Goal: Use online tool/utility: Utilize a website feature to perform a specific function

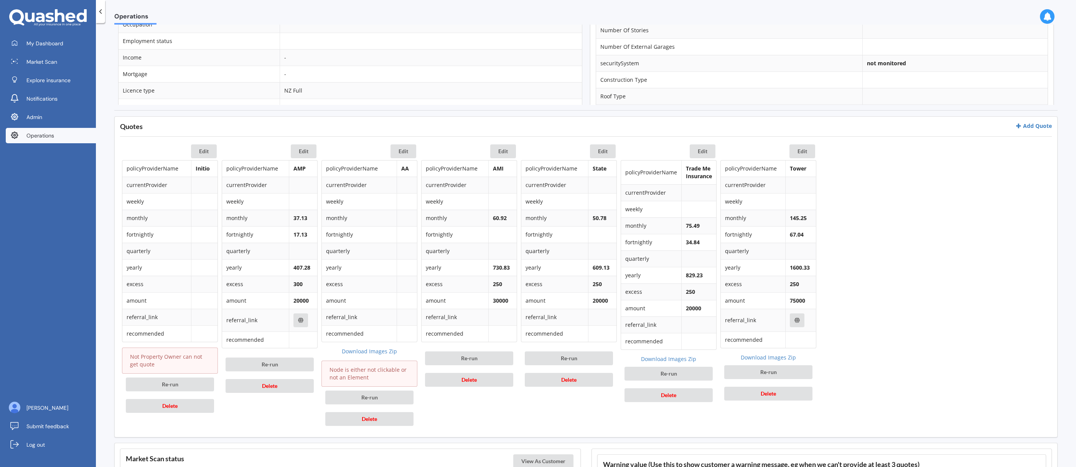
scroll to position [292, 0]
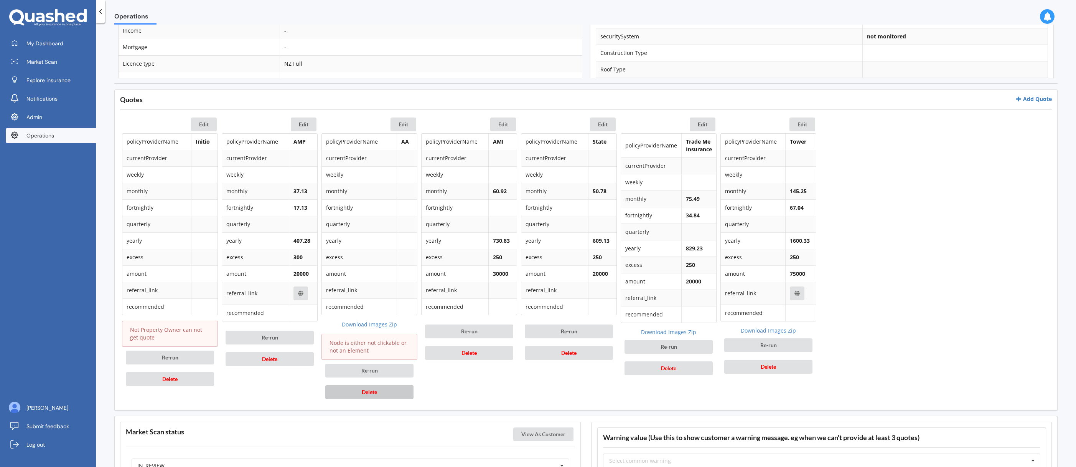
click at [380, 391] on button "Delete" at bounding box center [369, 392] width 88 height 14
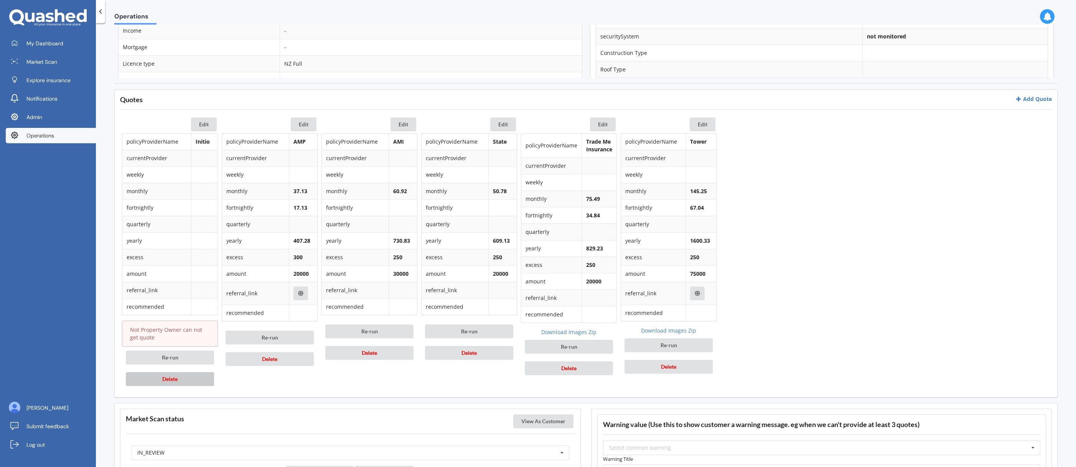
click at [187, 376] on button "Delete" at bounding box center [170, 379] width 88 height 14
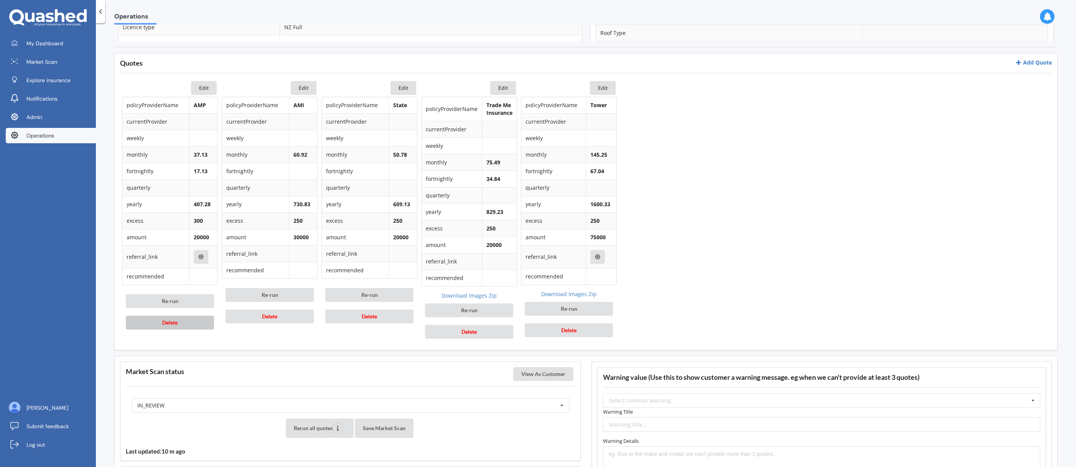
scroll to position [350, 0]
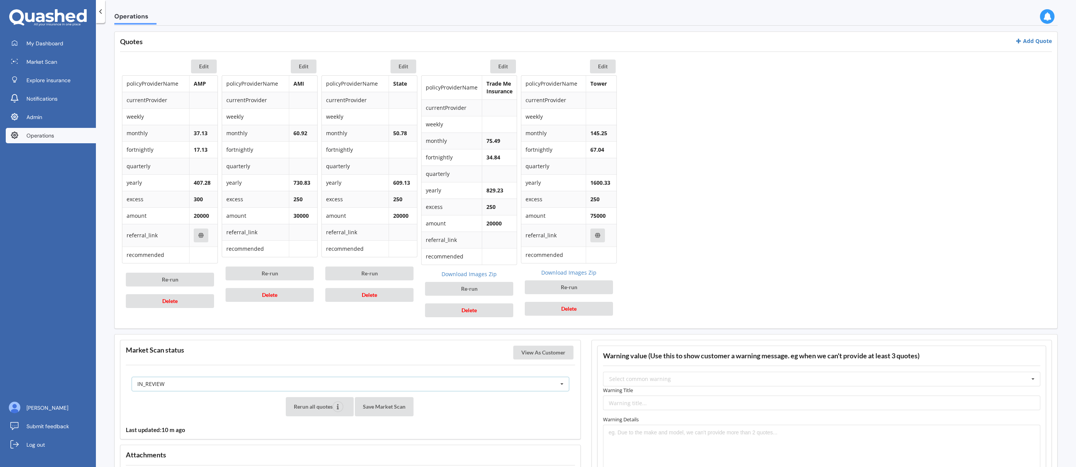
click at [457, 379] on div "IN_REVIEW READY PENDING VIEWED ABANDONED IN_REVIEW" at bounding box center [351, 383] width 438 height 15
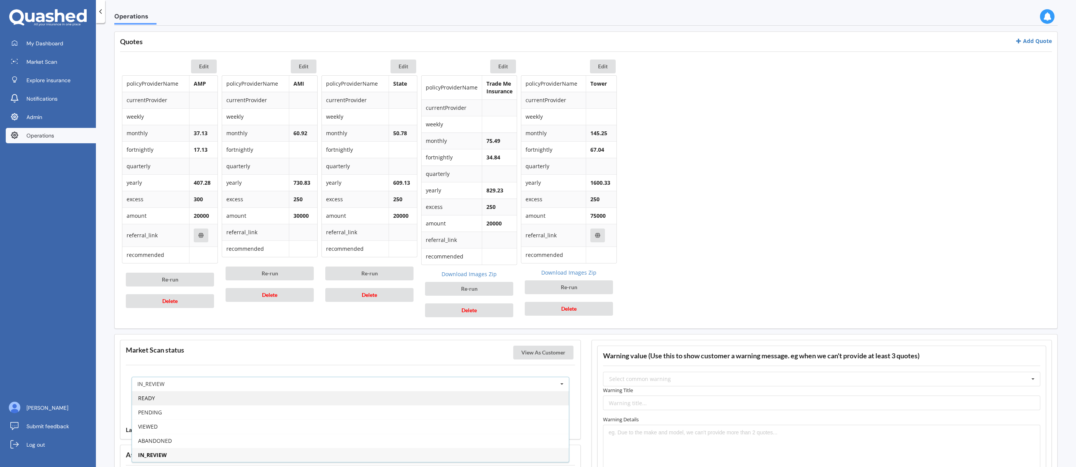
click at [285, 404] on div "READY" at bounding box center [350, 398] width 437 height 14
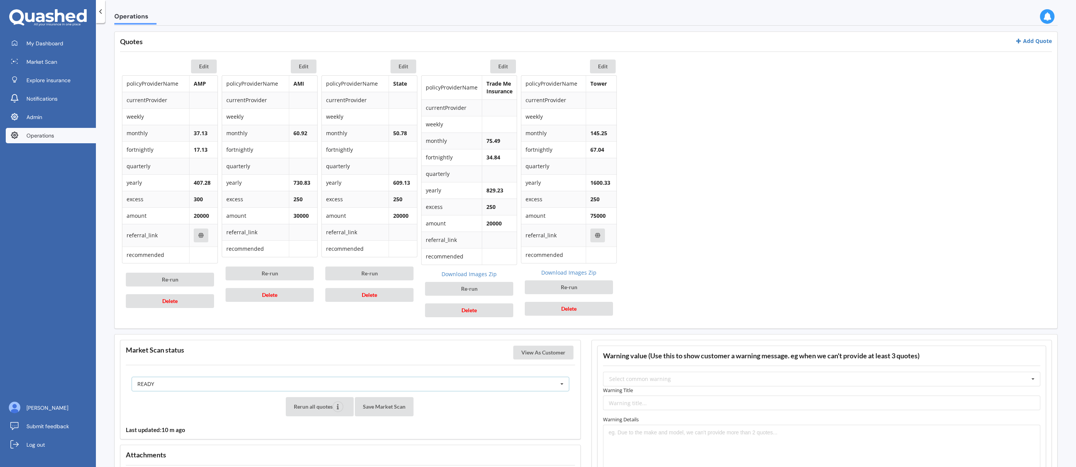
click at [257, 387] on div "READY READY PENDING VIEWED ABANDONED IN_REVIEW" at bounding box center [351, 383] width 438 height 15
drag, startPoint x: 236, startPoint y: 408, endPoint x: 249, endPoint y: 406, distance: 13.2
click at [236, 408] on div "PENDING" at bounding box center [350, 412] width 437 height 14
click at [339, 404] on button "Save Market Scan" at bounding box center [348, 406] width 59 height 19
click at [452, 407] on div "Rerun all quotes Save Market Scan Complete Market Scan" at bounding box center [350, 406] width 449 height 19
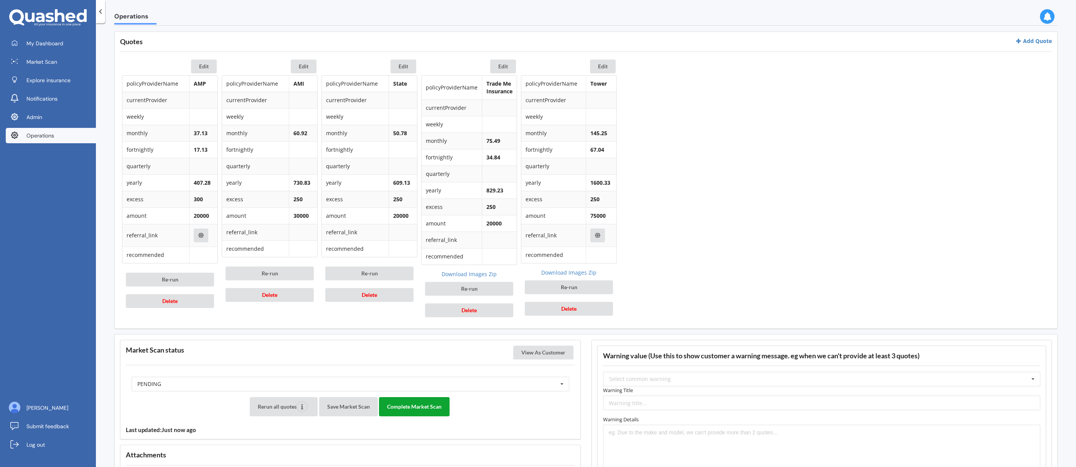
click at [435, 408] on button "Complete Market Scan" at bounding box center [414, 406] width 71 height 19
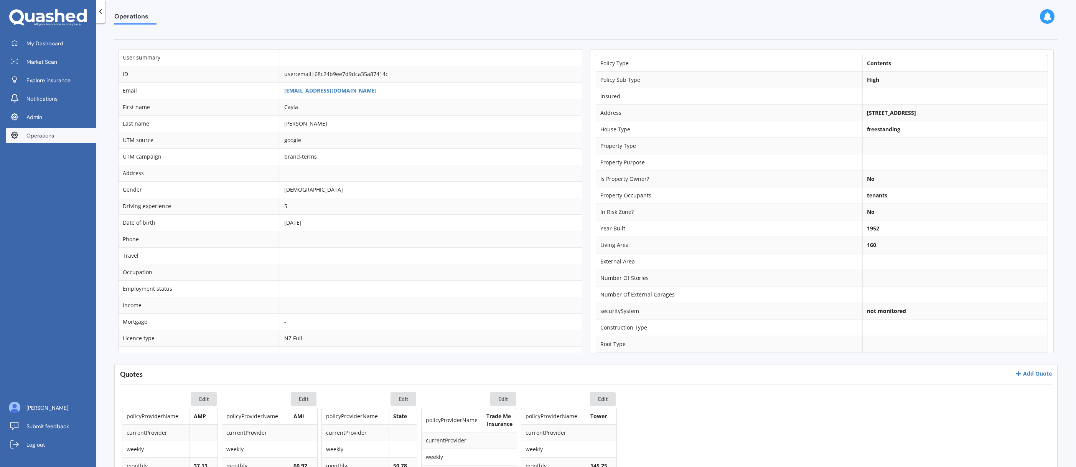
scroll to position [0, 0]
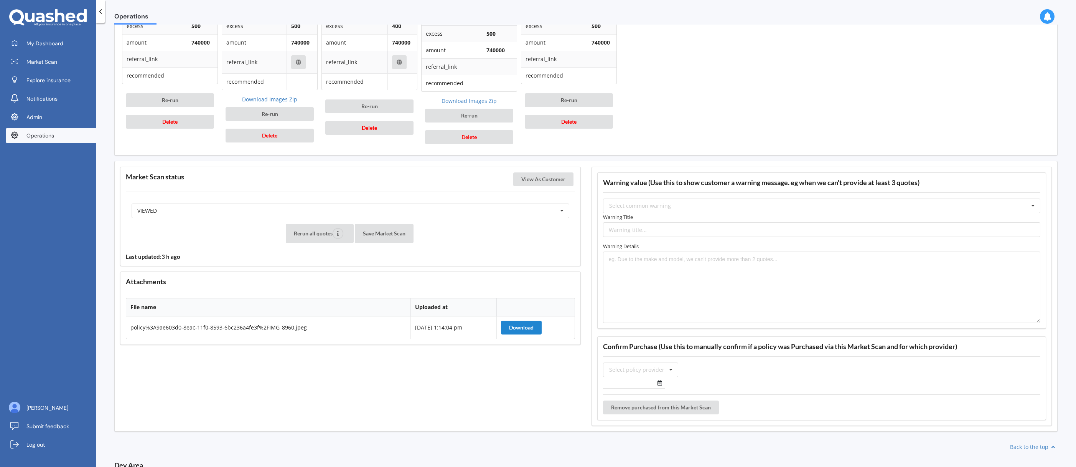
scroll to position [577, 0]
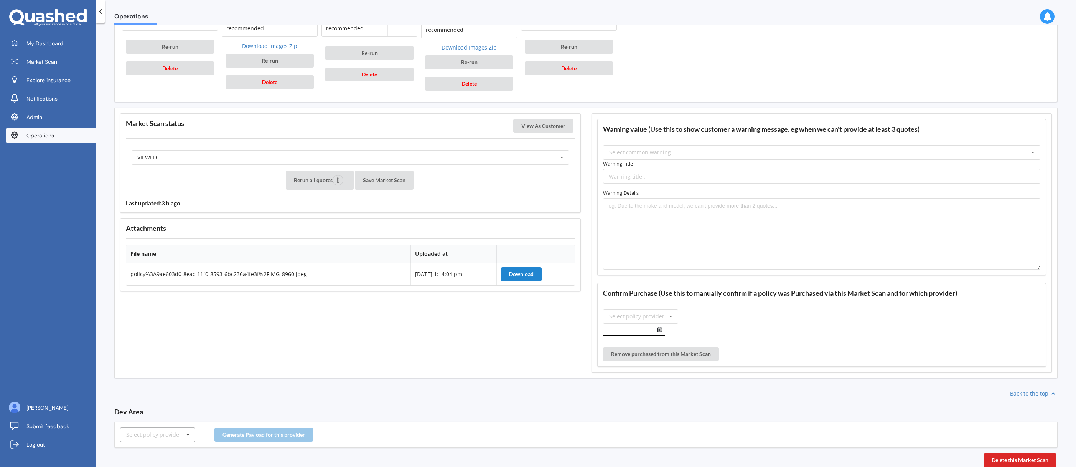
click at [178, 434] on div "Select policy provider" at bounding box center [153, 434] width 55 height 5
type input "amp"
click at [142, 424] on div "AMP" at bounding box center [157, 420] width 74 height 14
click at [246, 439] on button "Generate Payload for this provider" at bounding box center [263, 434] width 99 height 14
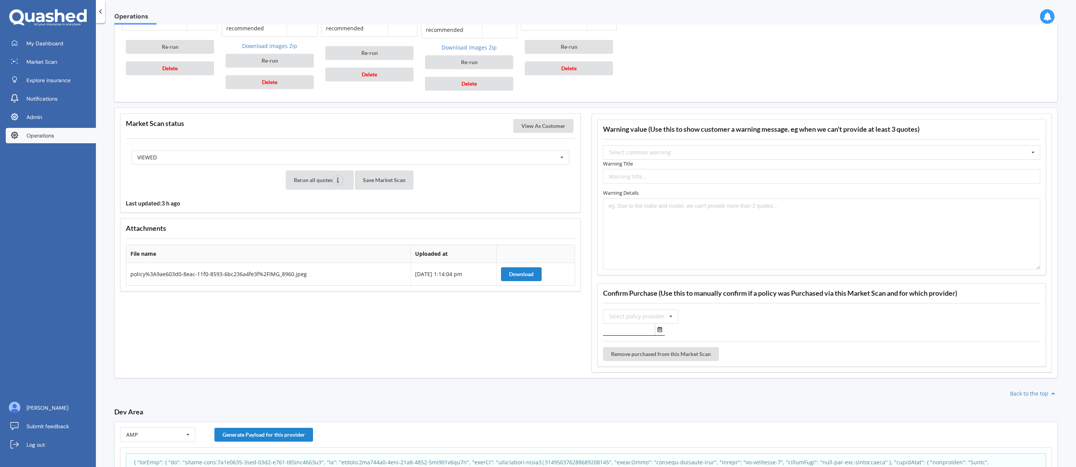
scroll to position [658, 0]
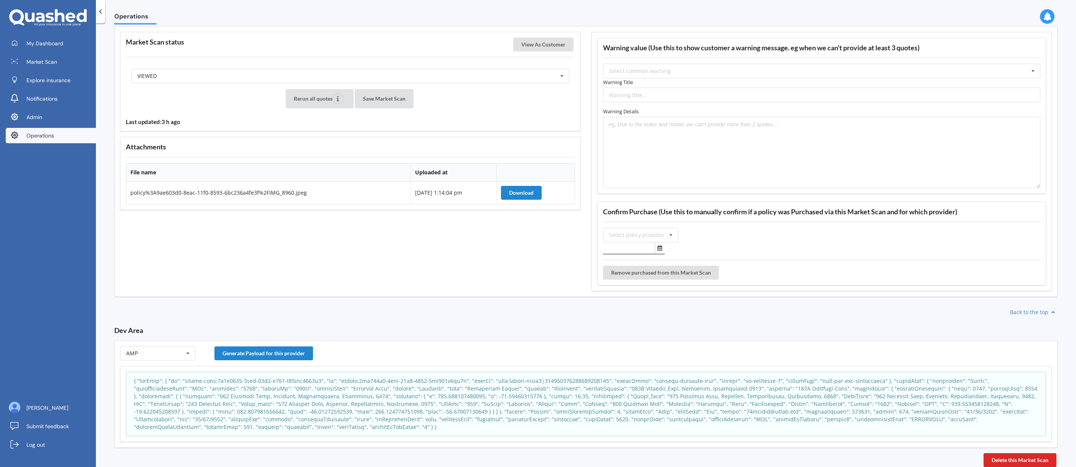
click at [432, 377] on p at bounding box center [586, 404] width 904 height 54
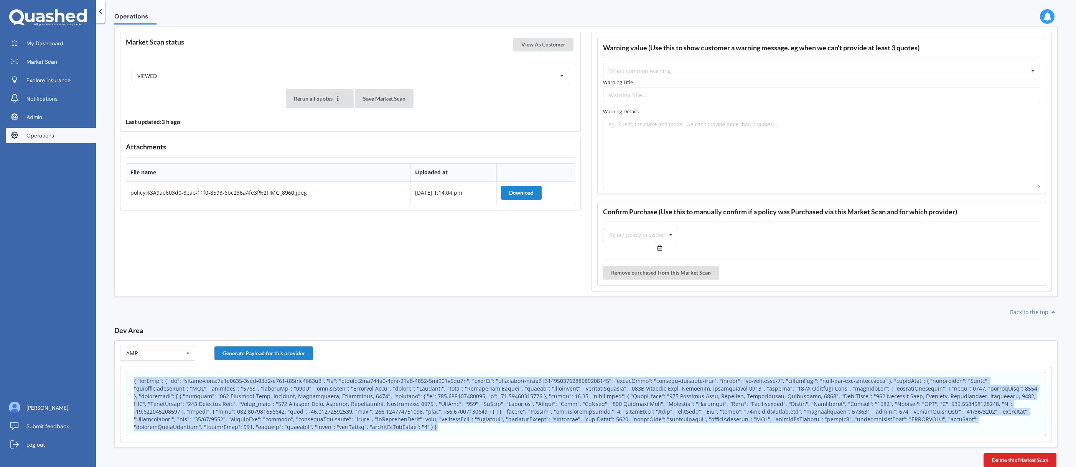
click at [432, 377] on p at bounding box center [586, 404] width 904 height 54
copy body "{ "appInfo": { "id": "policy-scan:0a6b3590-8ead-11f0-a201-a98fff1489d4", "sk": …"
